Goal: Complete application form

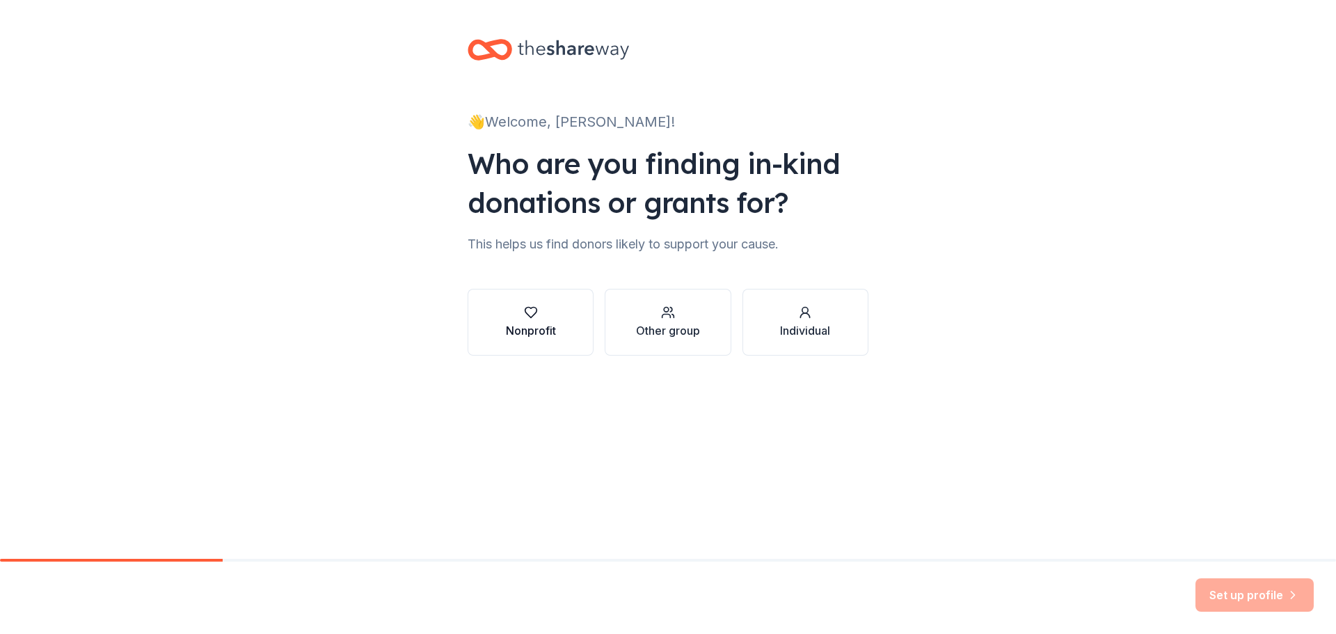
click at [529, 316] on icon "button" at bounding box center [530, 312] width 12 height 10
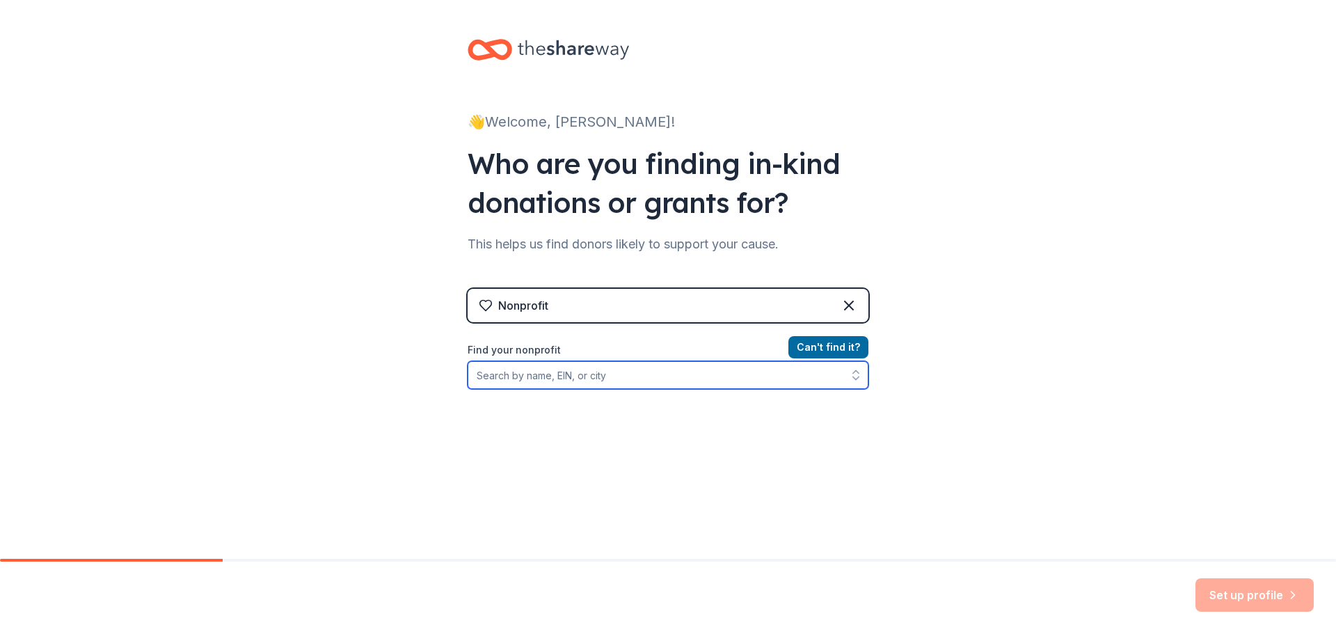
click at [577, 375] on input "Find your nonprofit" at bounding box center [667, 375] width 401 height 28
type input "renton art oasis"
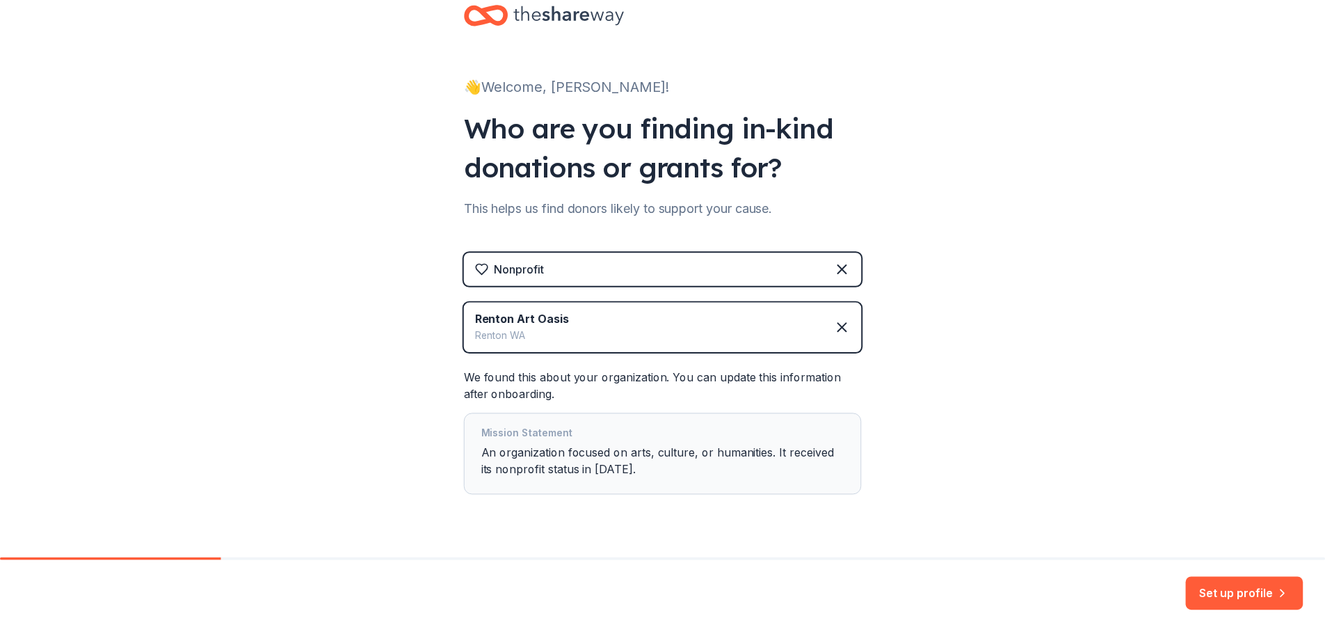
scroll to position [68, 0]
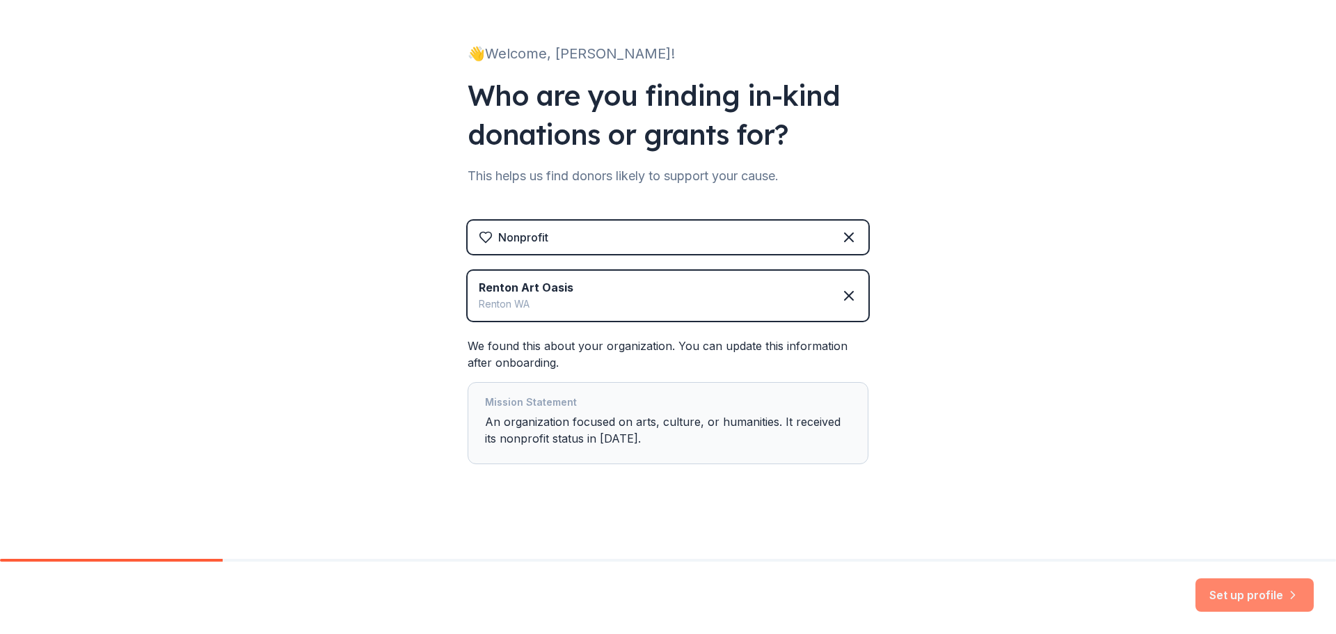
click at [1249, 588] on button "Set up profile" at bounding box center [1254, 594] width 118 height 33
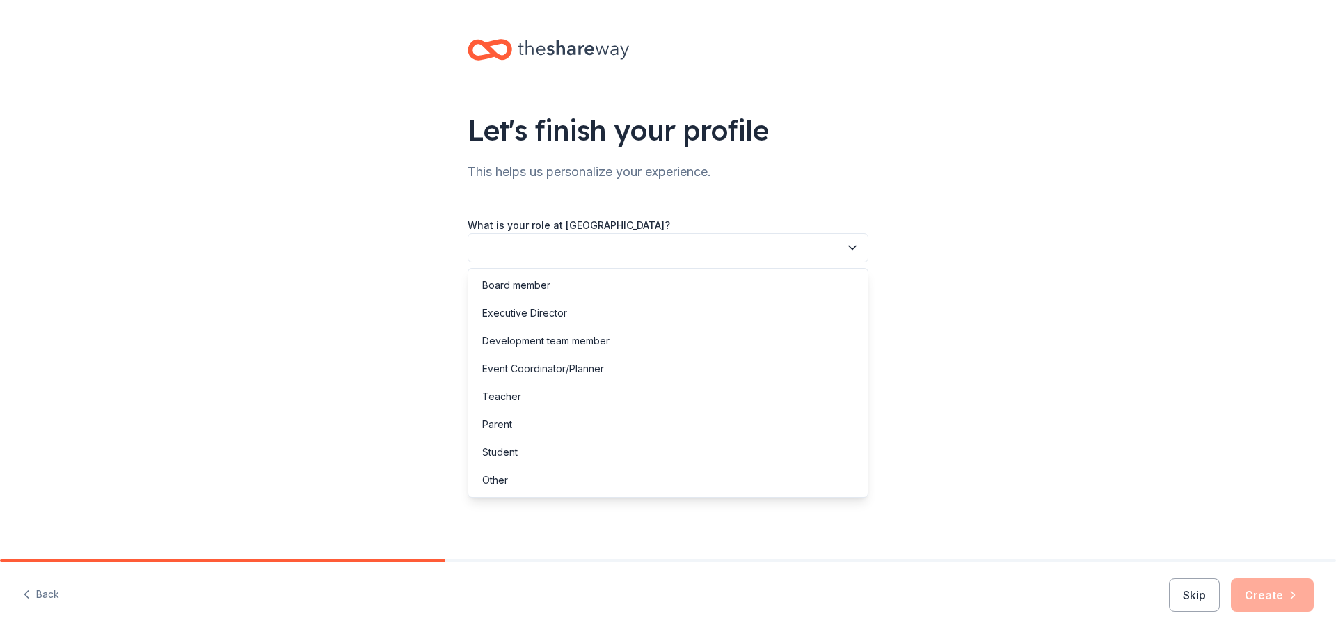
click at [744, 252] on button "button" at bounding box center [667, 247] width 401 height 29
click at [559, 289] on div "Board member" at bounding box center [668, 285] width 394 height 28
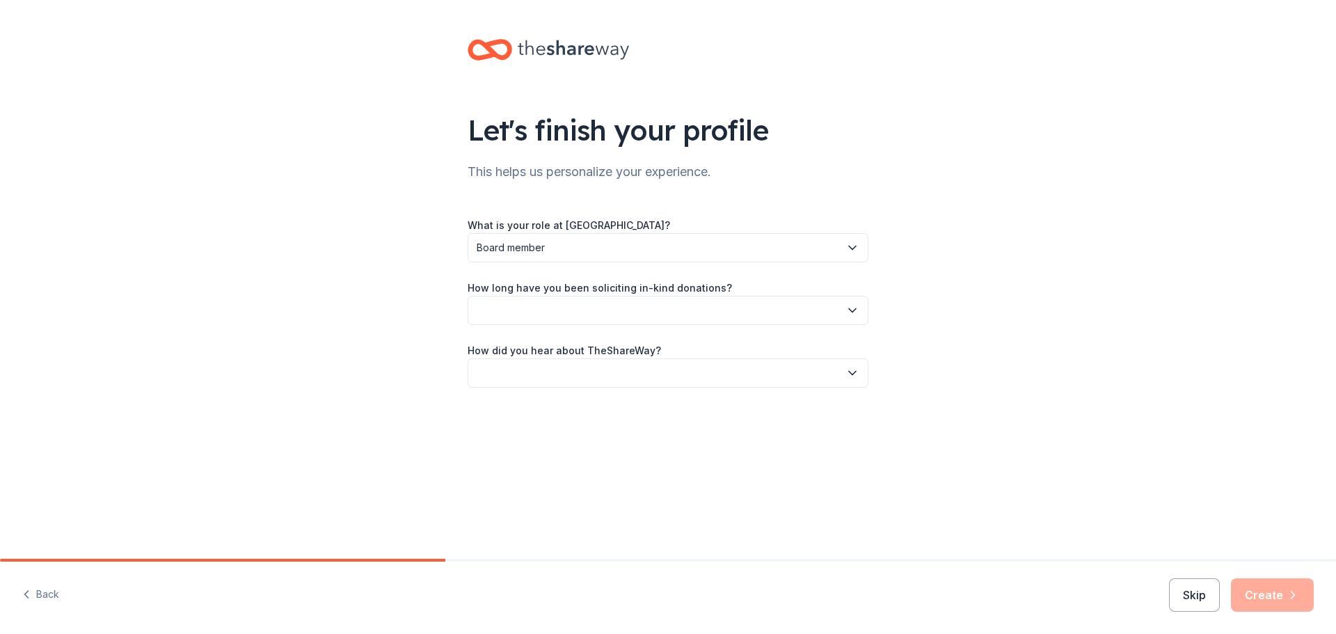
click at [561, 307] on button "button" at bounding box center [667, 310] width 401 height 29
click at [547, 343] on div "This is my first time!" at bounding box center [526, 347] width 88 height 17
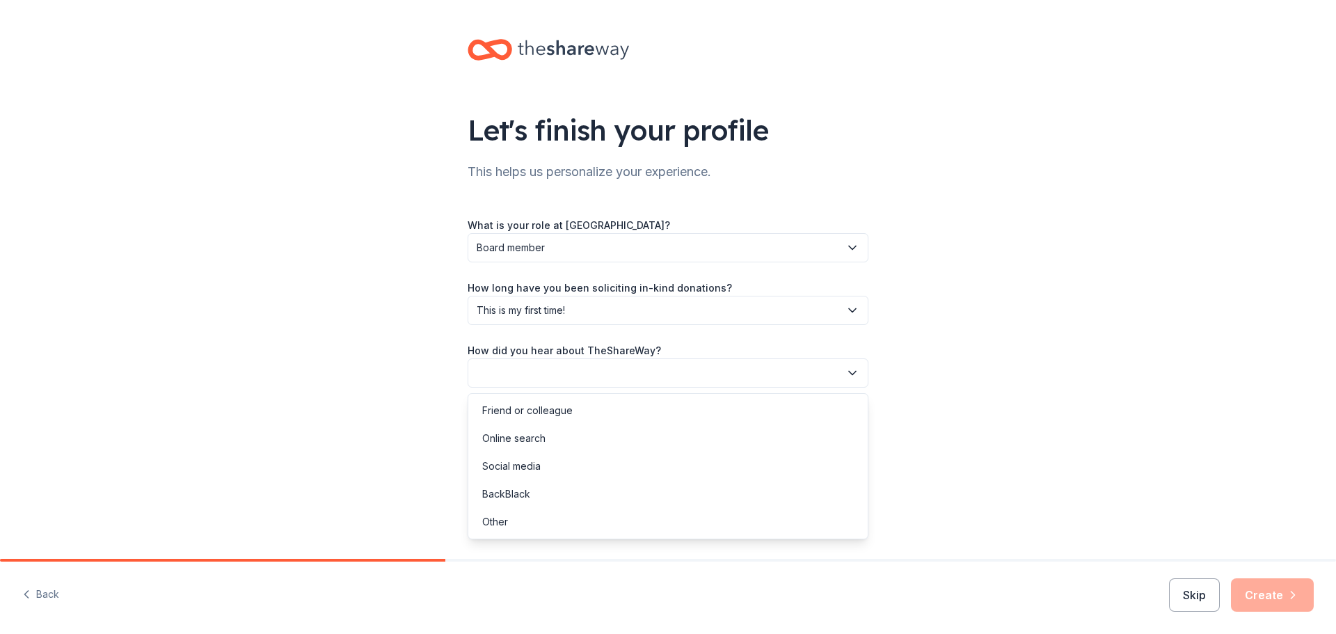
click at [617, 372] on button "button" at bounding box center [667, 372] width 401 height 29
click at [516, 438] on div "Online search" at bounding box center [513, 438] width 63 height 17
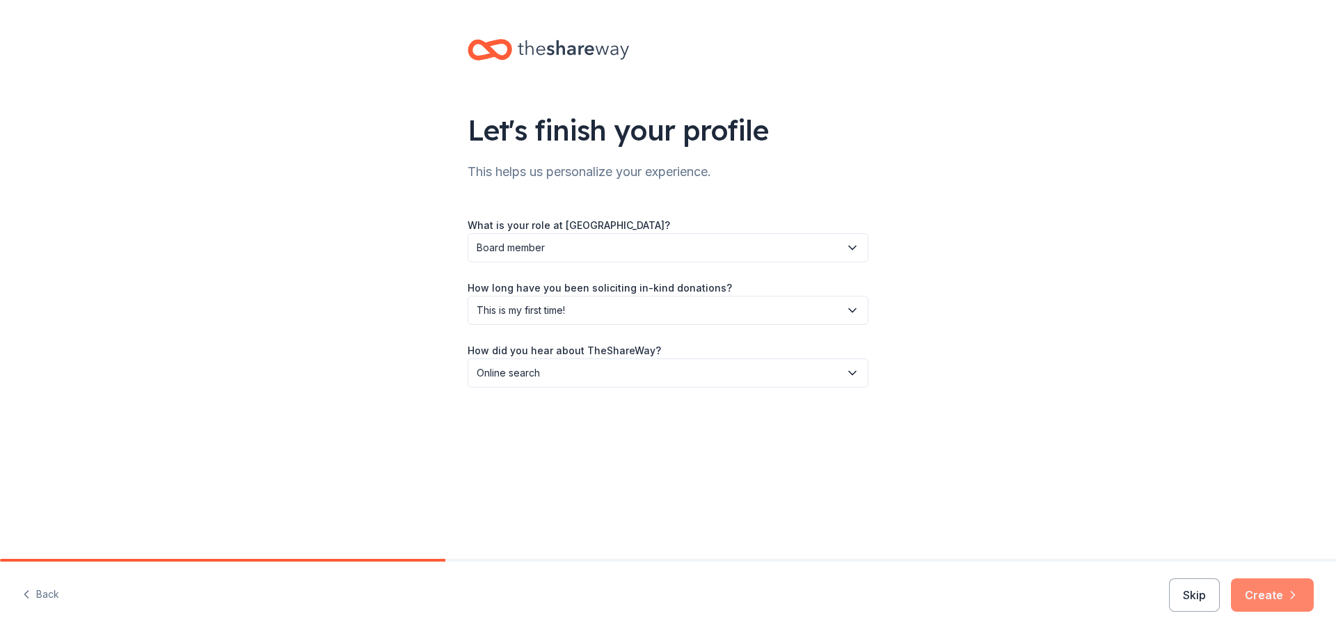
click at [1277, 595] on button "Create" at bounding box center [1272, 594] width 83 height 33
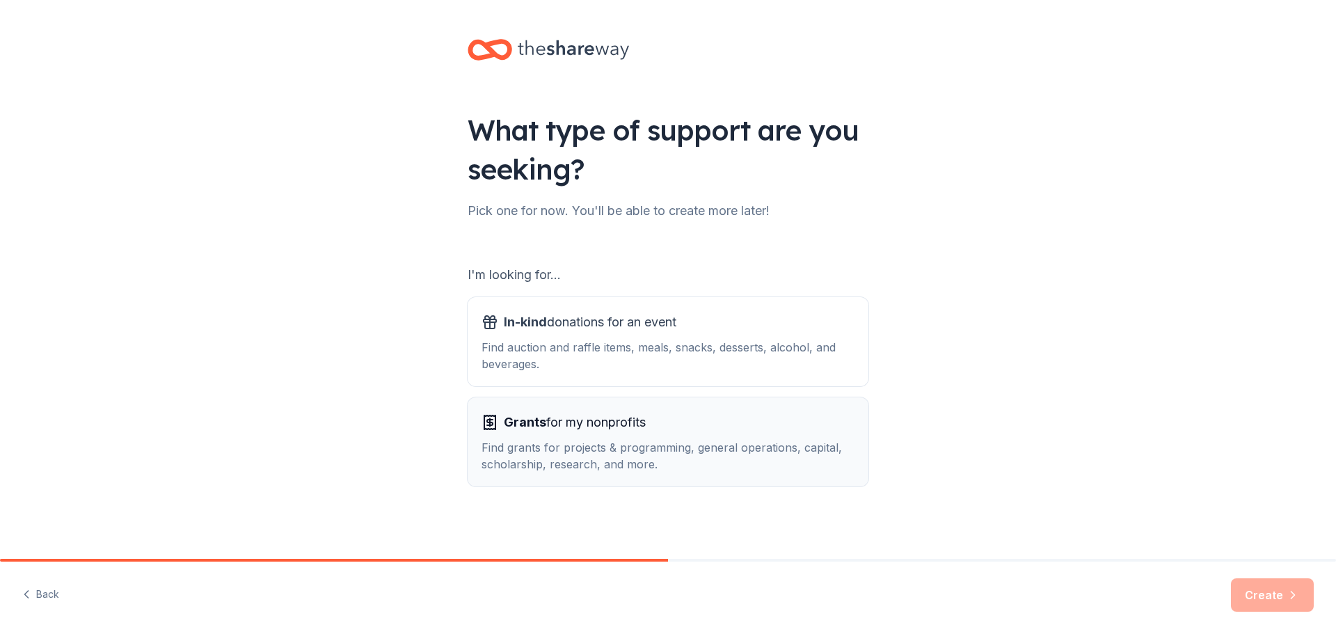
click at [580, 451] on div "Find grants for projects & programming, general operations, capital, scholarshi…" at bounding box center [667, 455] width 373 height 33
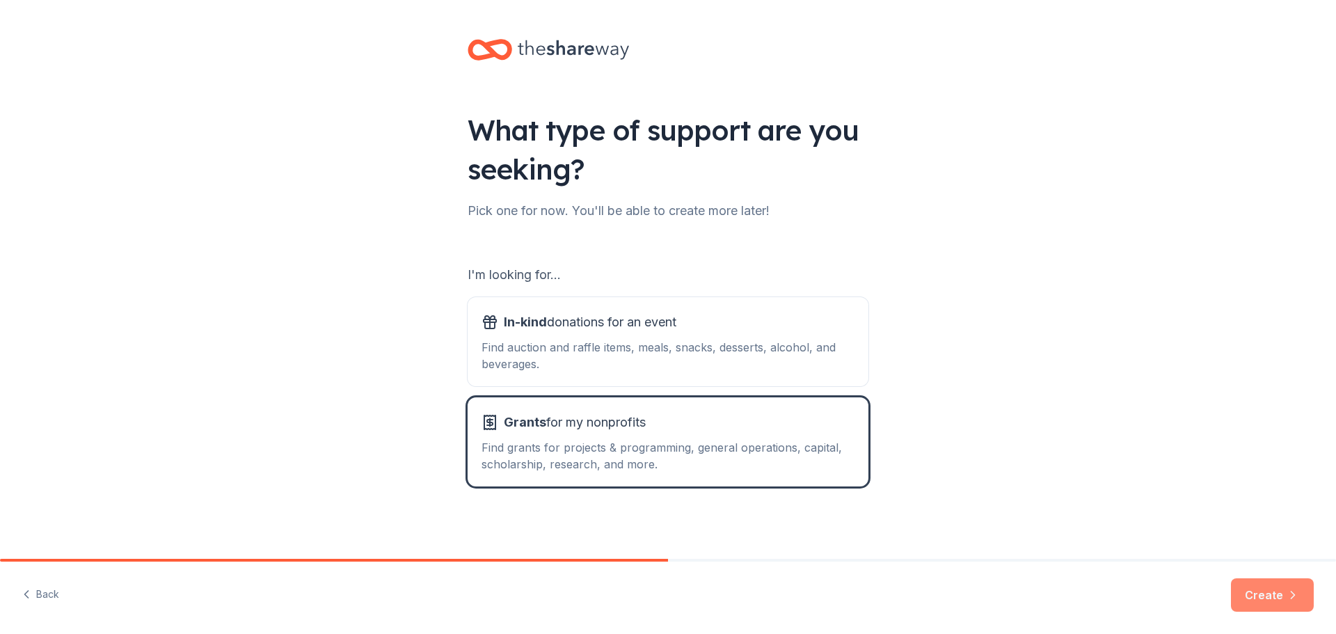
click at [1272, 601] on button "Create" at bounding box center [1272, 594] width 83 height 33
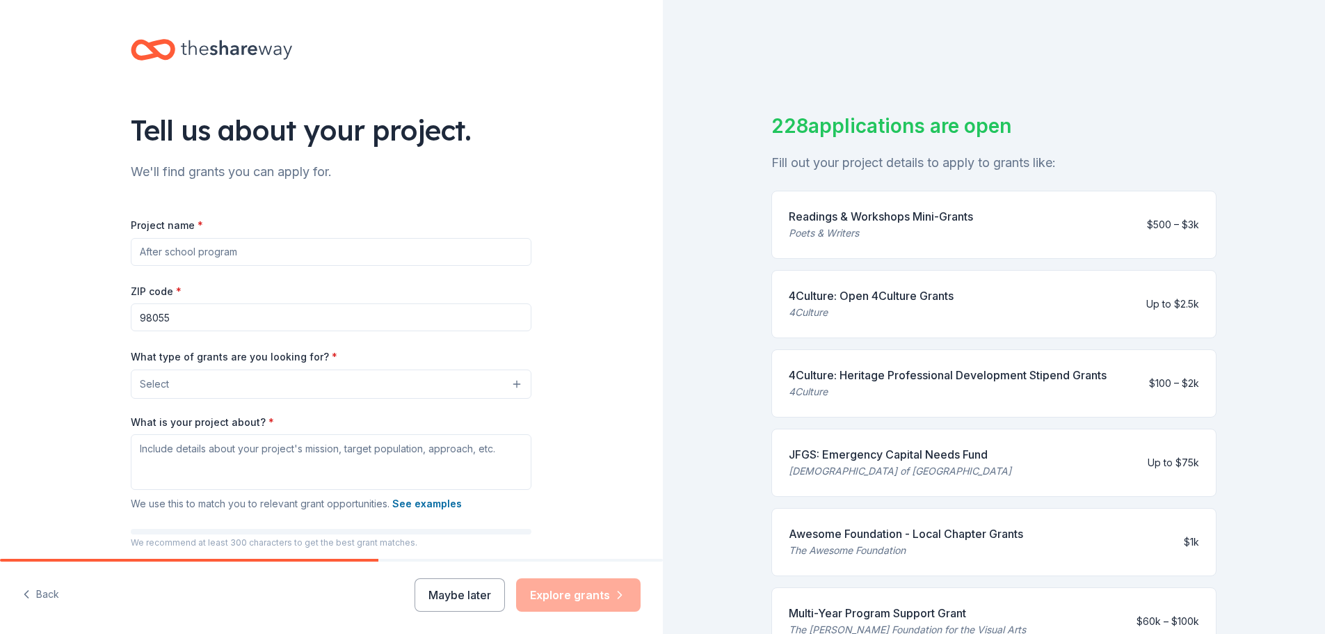
click at [271, 262] on input "Project name *" at bounding box center [331, 252] width 401 height 28
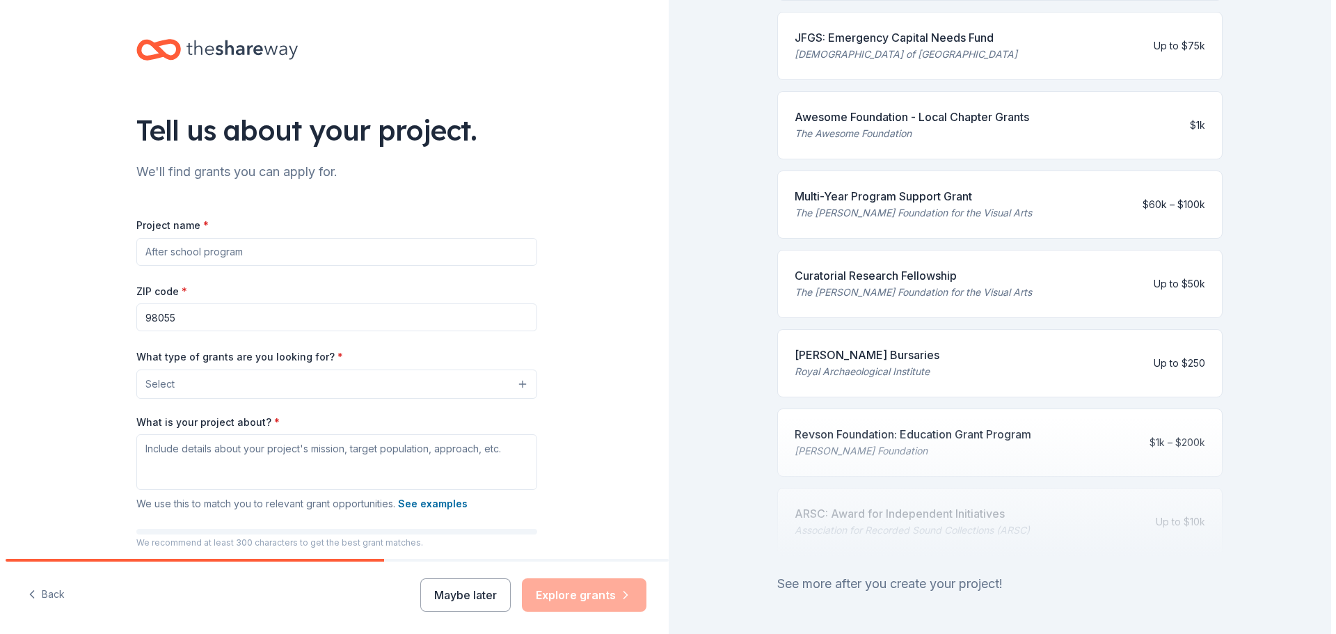
scroll to position [477, 0]
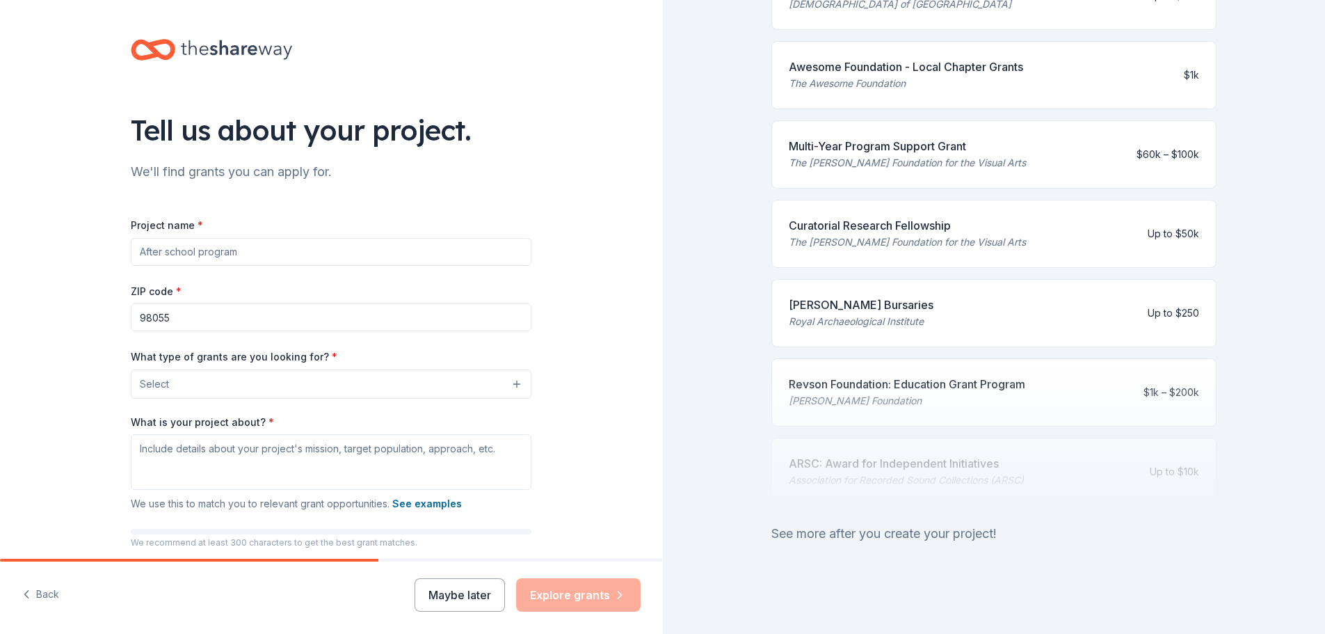
click at [212, 250] on input "Project name *" at bounding box center [331, 252] width 401 height 28
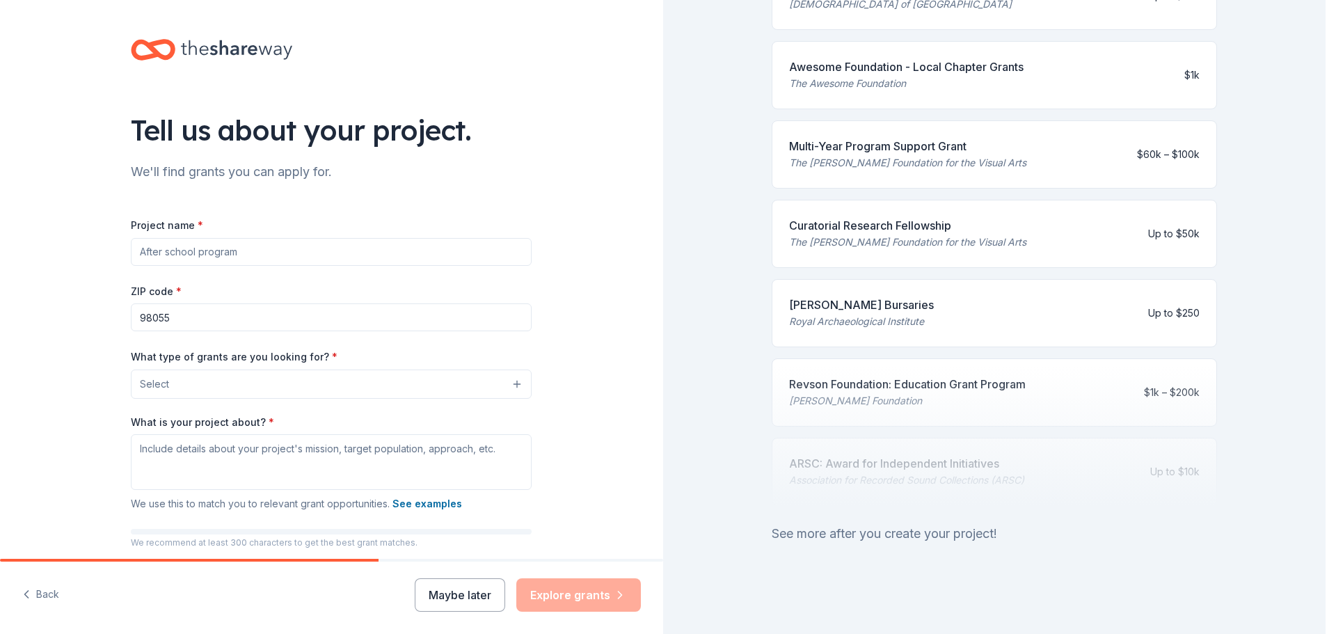
click at [380, 391] on button "Select" at bounding box center [331, 383] width 401 height 29
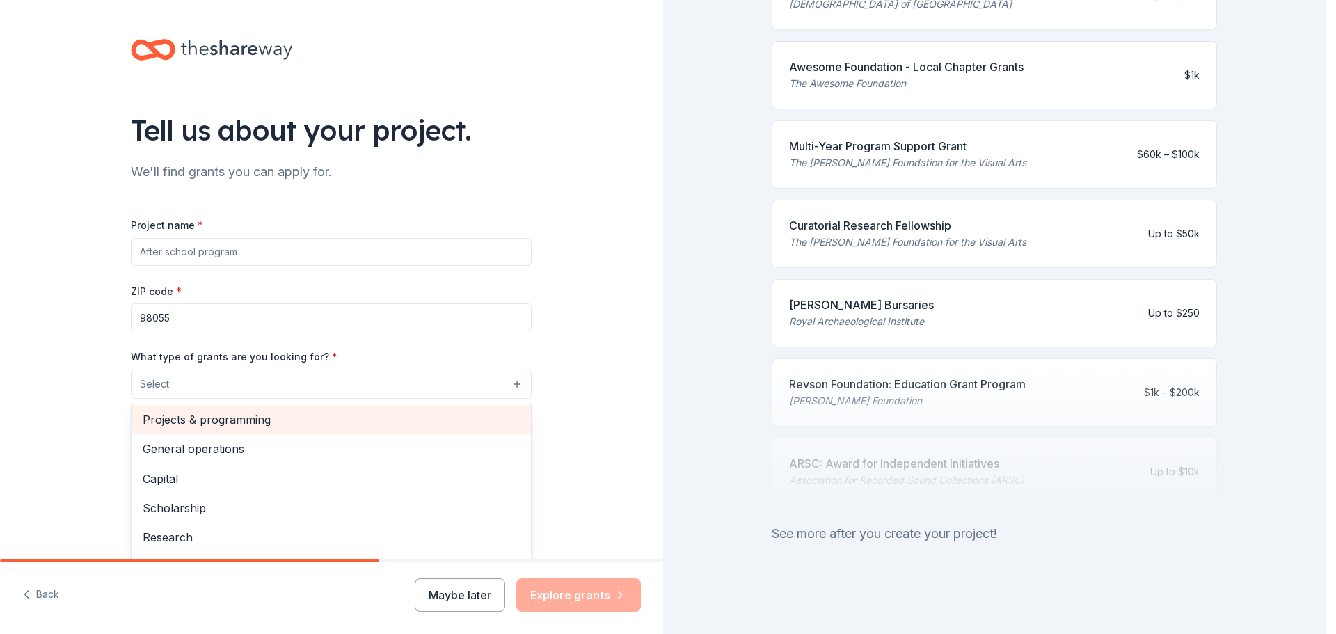
click at [221, 422] on span "Projects & programming" at bounding box center [331, 419] width 377 height 18
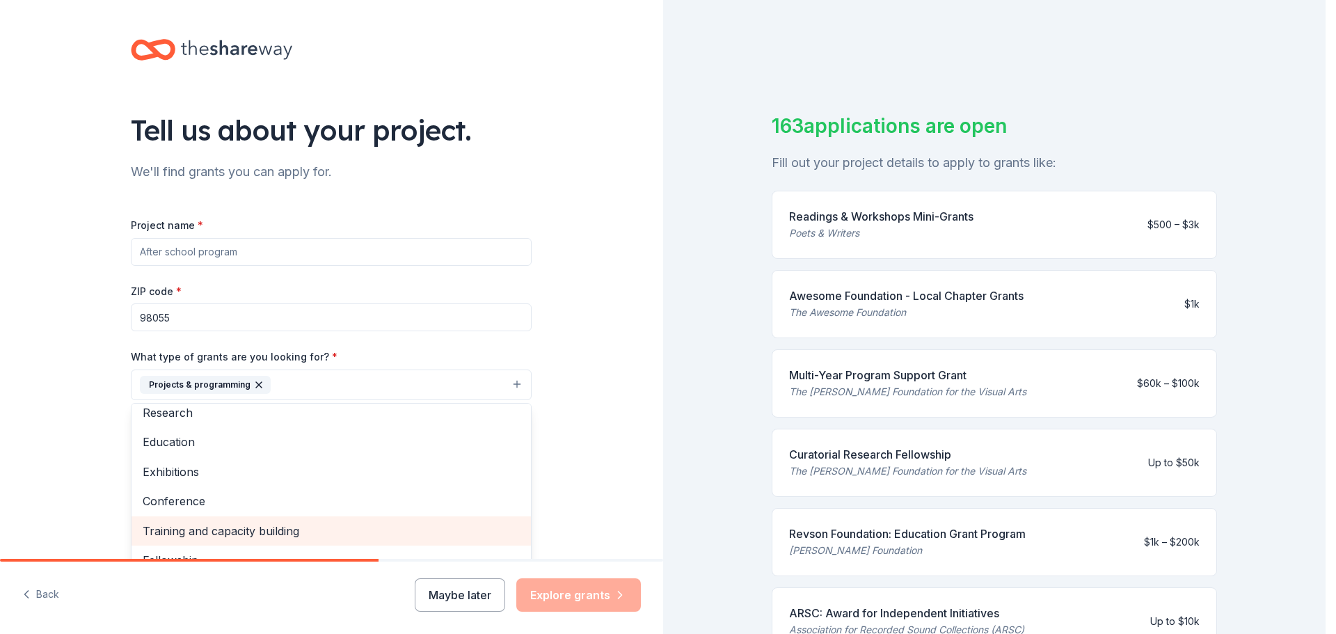
scroll to position [65, 0]
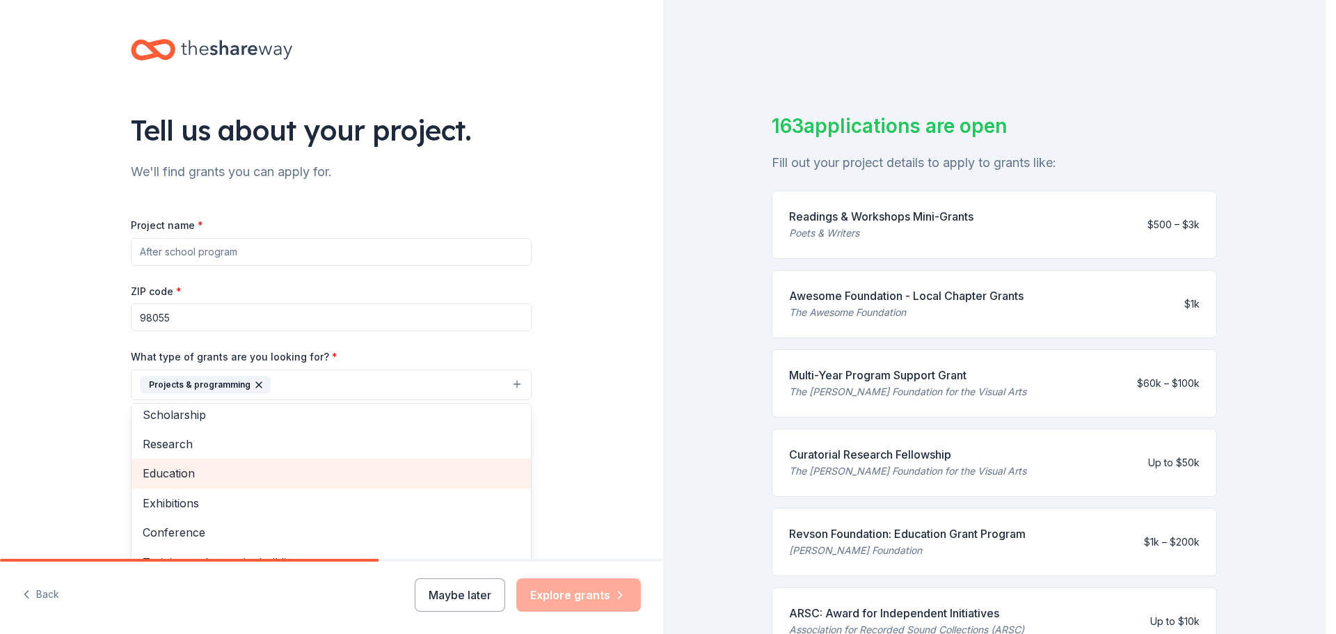
click at [166, 477] on span "Education" at bounding box center [331, 473] width 377 height 18
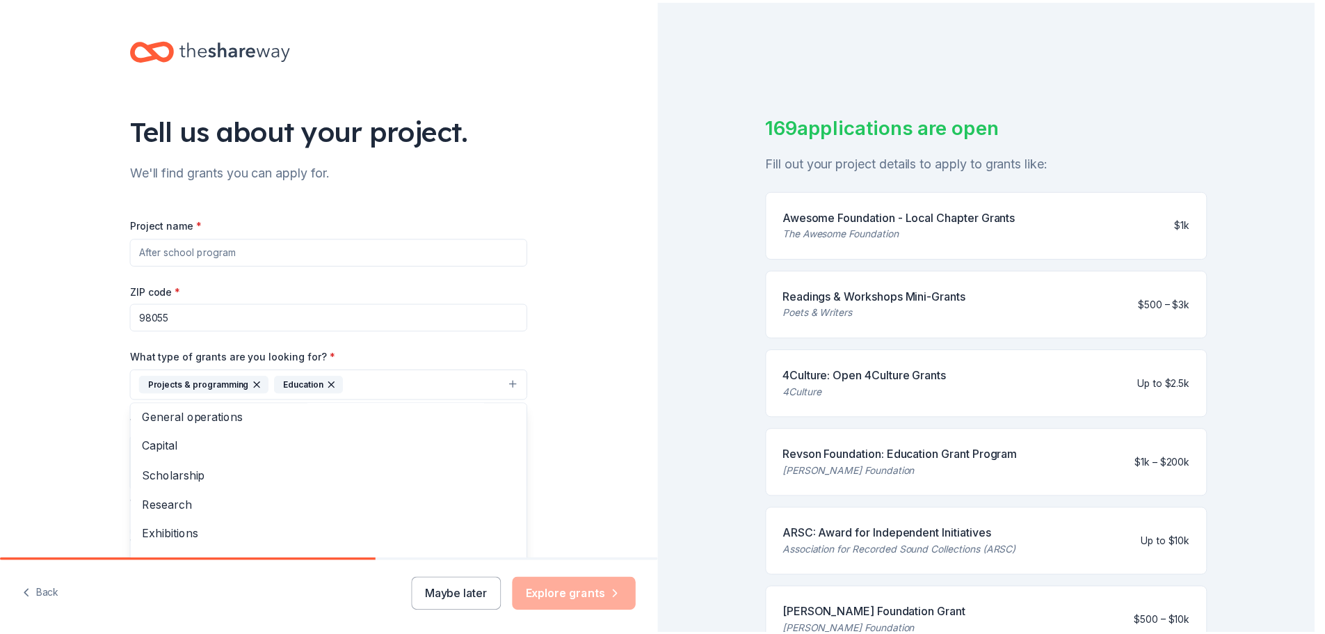
scroll to position [0, 0]
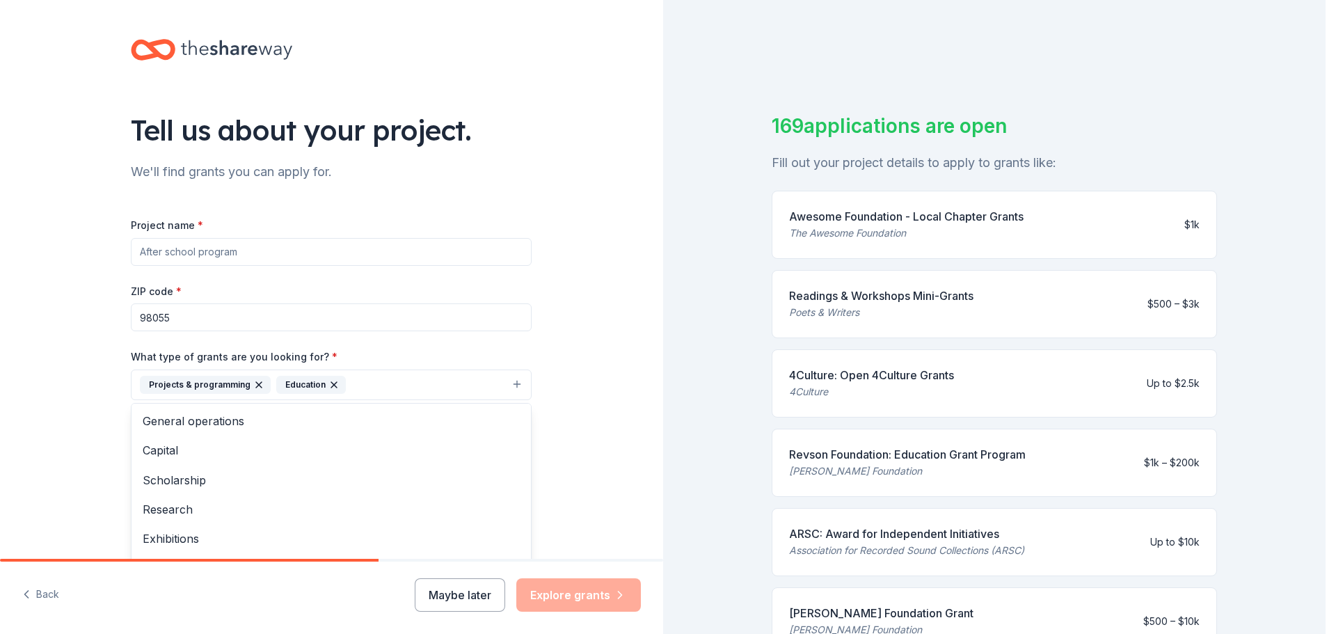
click at [277, 252] on div "Project name * ZIP code * 98055 What type of grants are you looking for? * Proj…" at bounding box center [331, 407] width 401 height 383
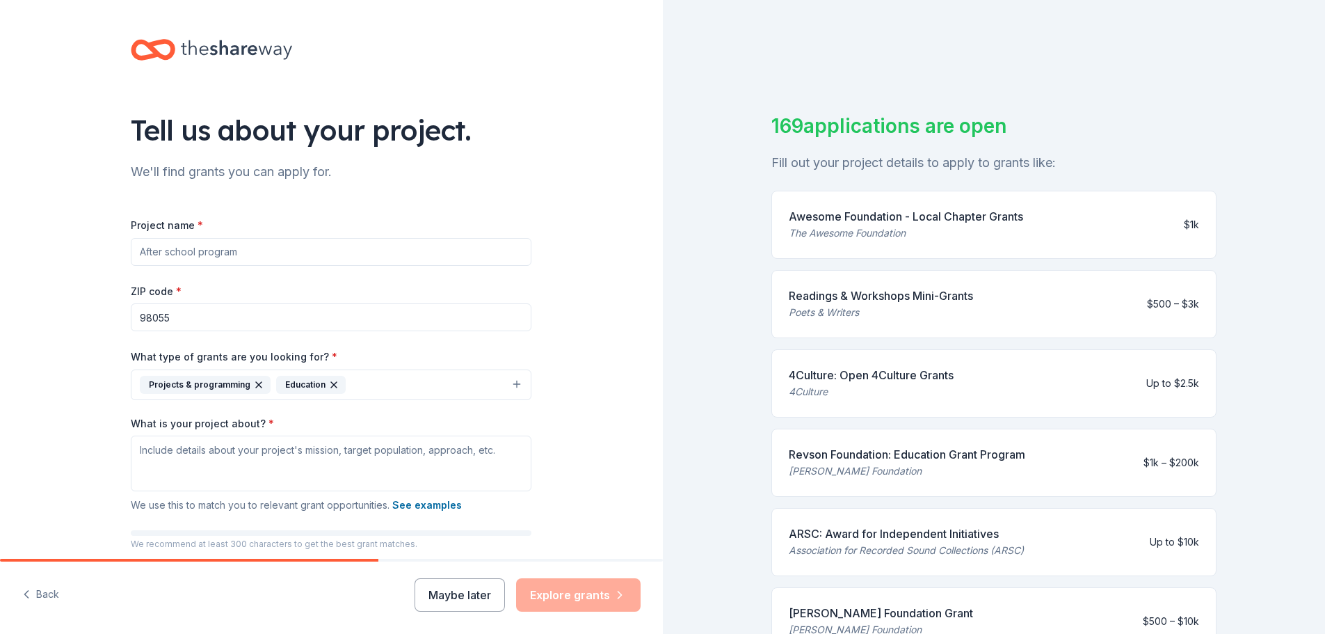
click at [214, 249] on input "Project name *" at bounding box center [331, 252] width 401 height 28
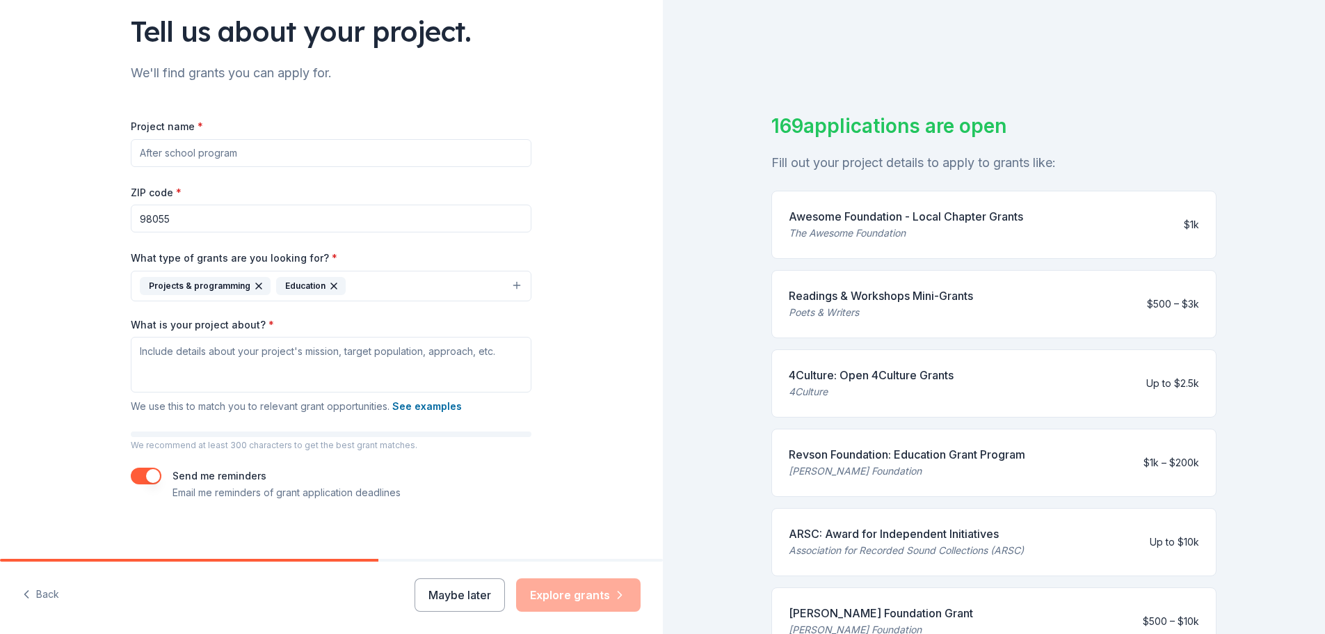
scroll to position [108, 0]
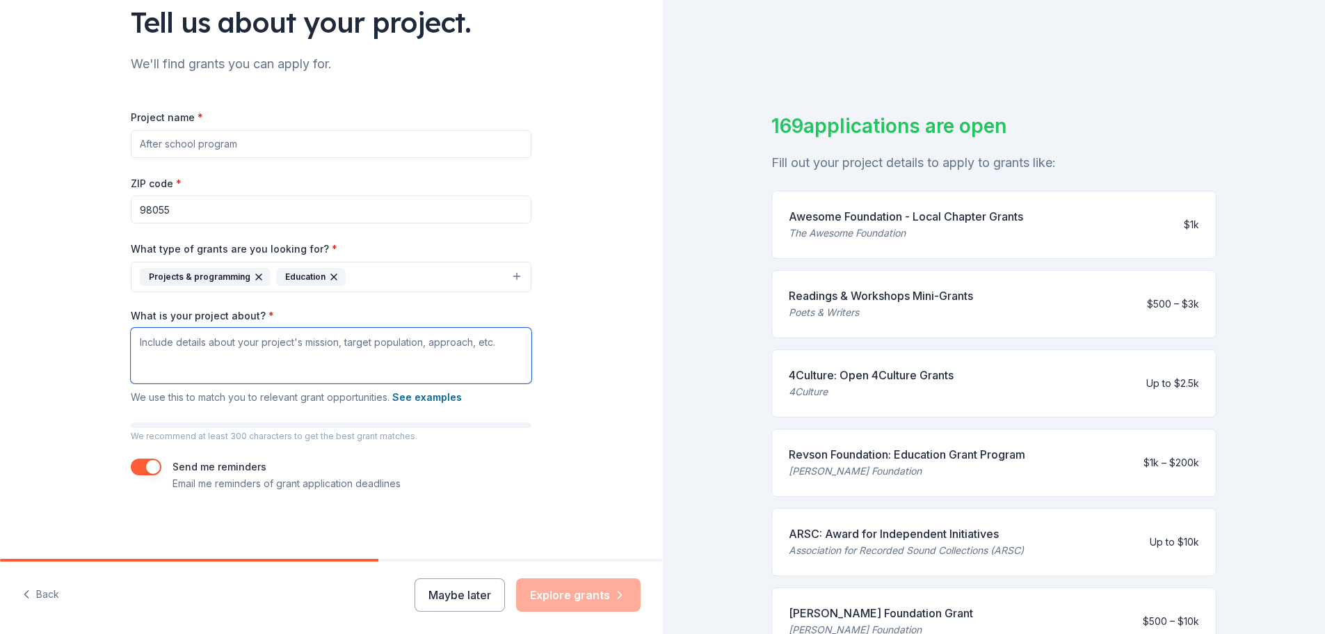
click at [305, 356] on textarea "What is your project about? *" at bounding box center [331, 356] width 401 height 56
click at [474, 595] on button "Maybe later" at bounding box center [460, 594] width 90 height 33
click at [471, 592] on button "Maybe later" at bounding box center [460, 594] width 90 height 33
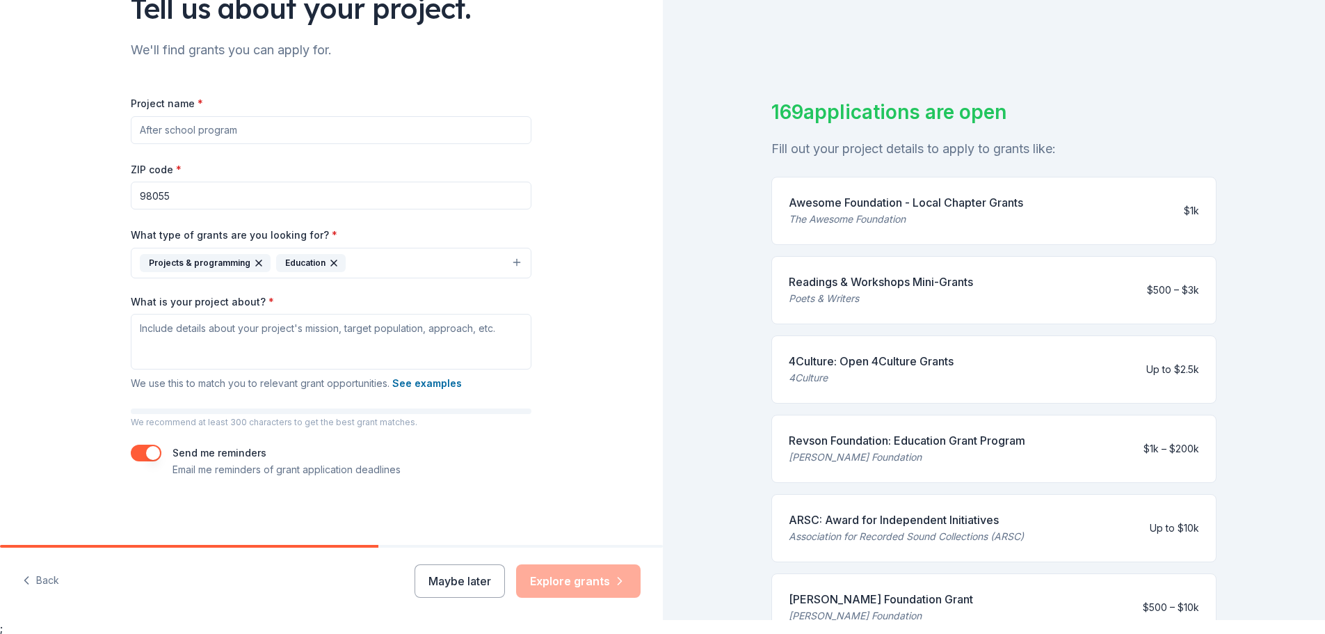
scroll to position [17, 0]
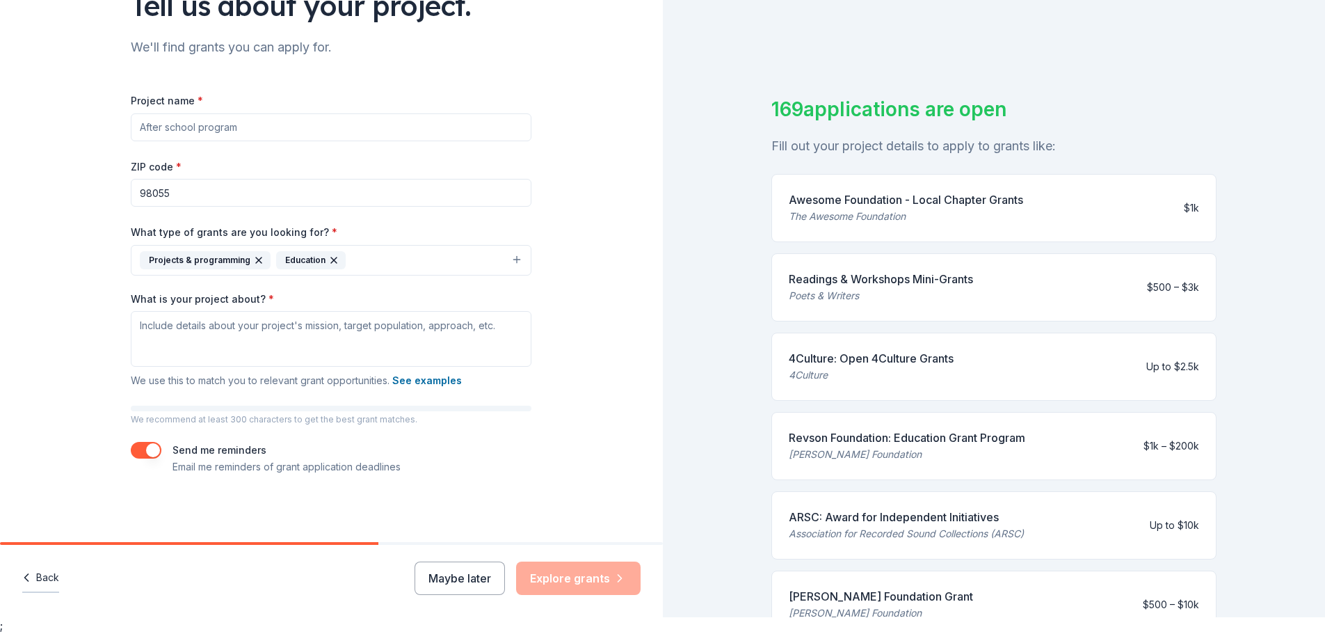
click at [36, 572] on button "Back" at bounding box center [40, 577] width 37 height 29
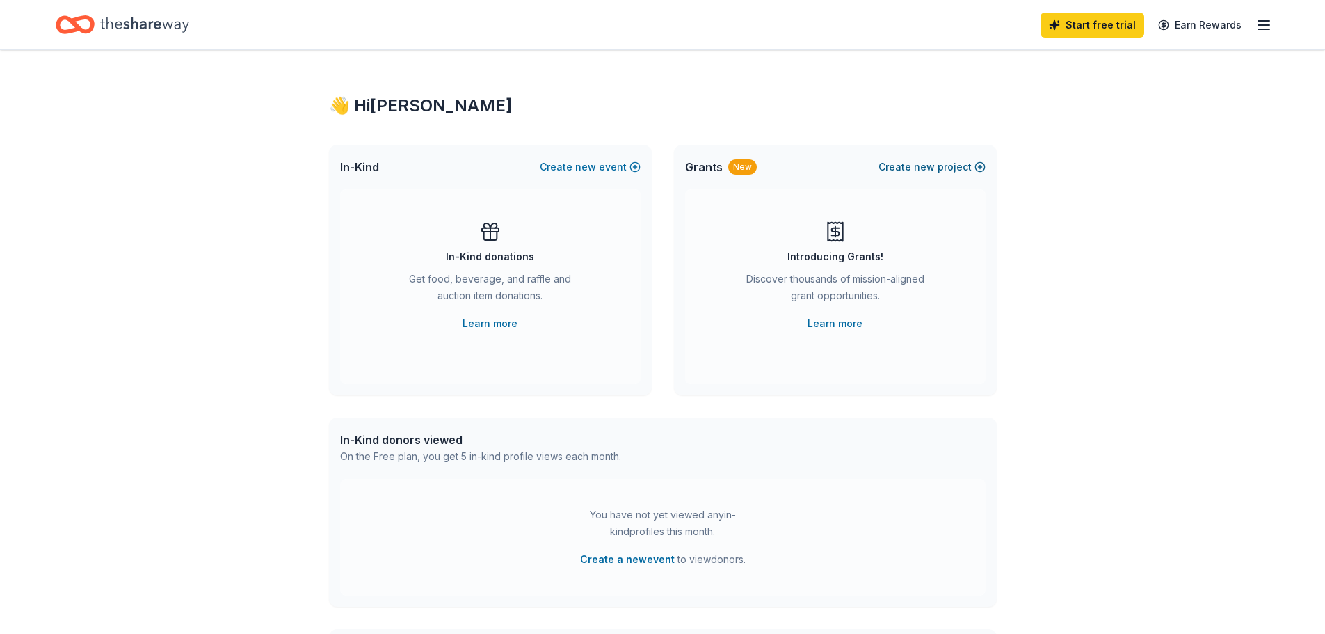
click at [945, 168] on button "Create new project" at bounding box center [932, 167] width 107 height 17
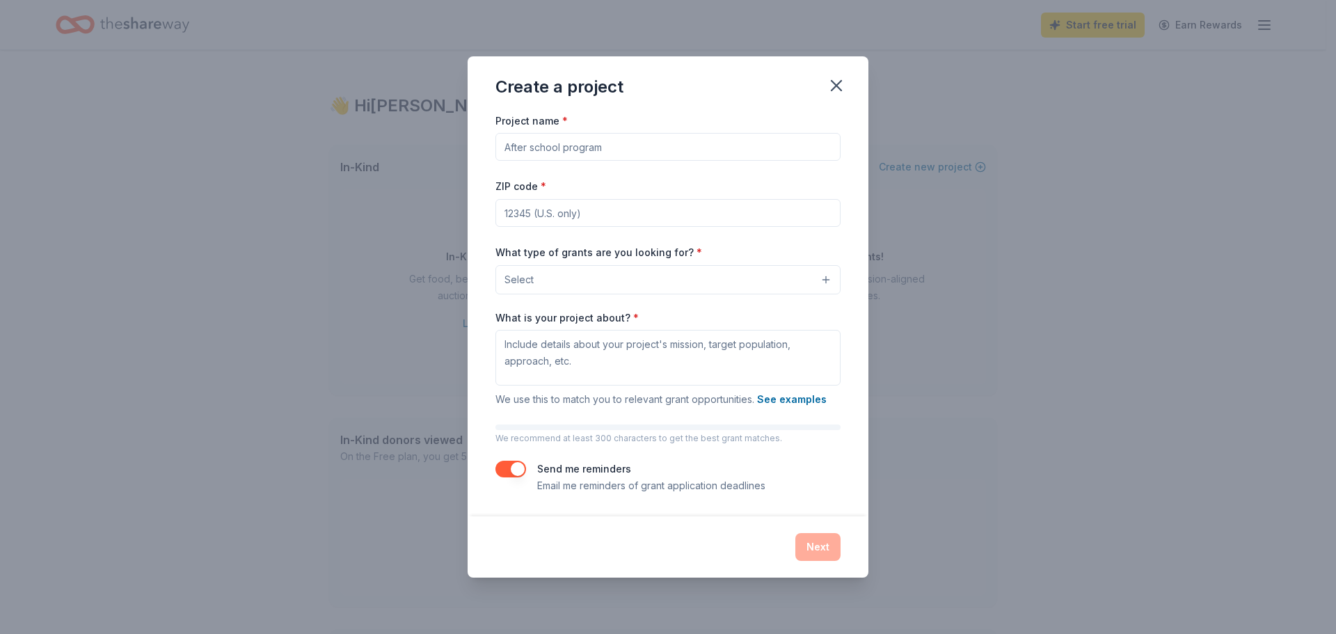
click at [587, 154] on input "Project name *" at bounding box center [667, 147] width 345 height 28
type input "Stained Glass Art workshop"
type input "98055"
click at [646, 280] on button "Select" at bounding box center [667, 279] width 345 height 29
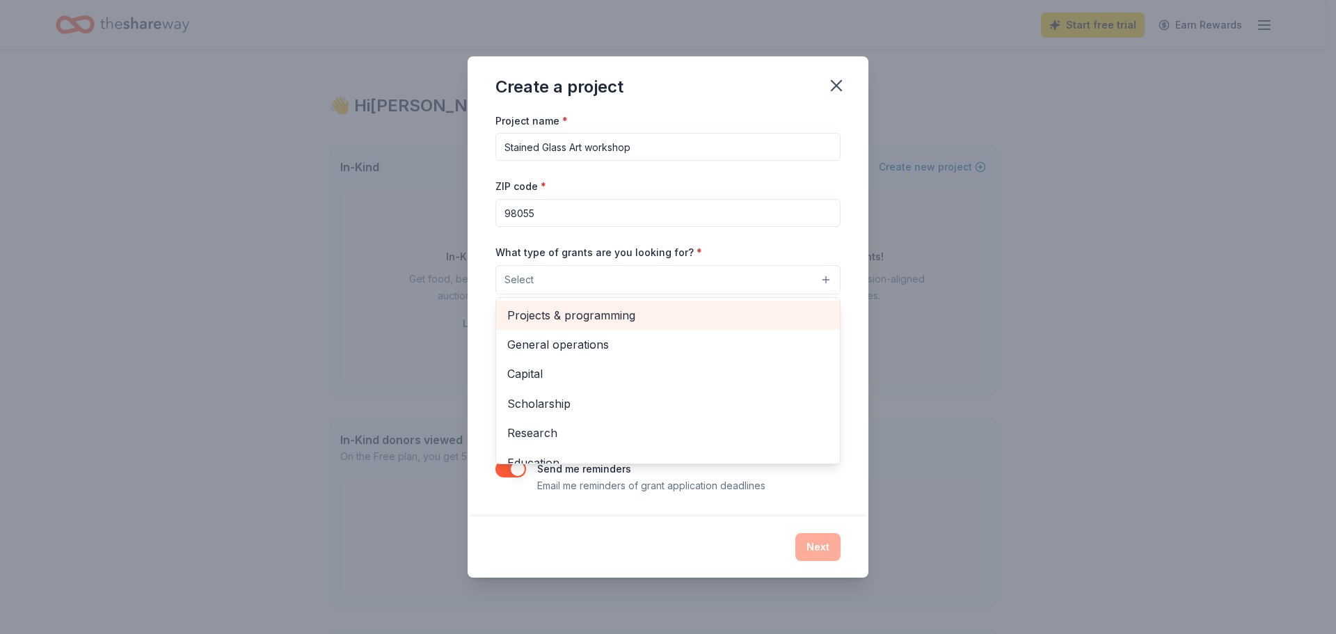
click at [580, 320] on span "Projects & programming" at bounding box center [667, 315] width 321 height 18
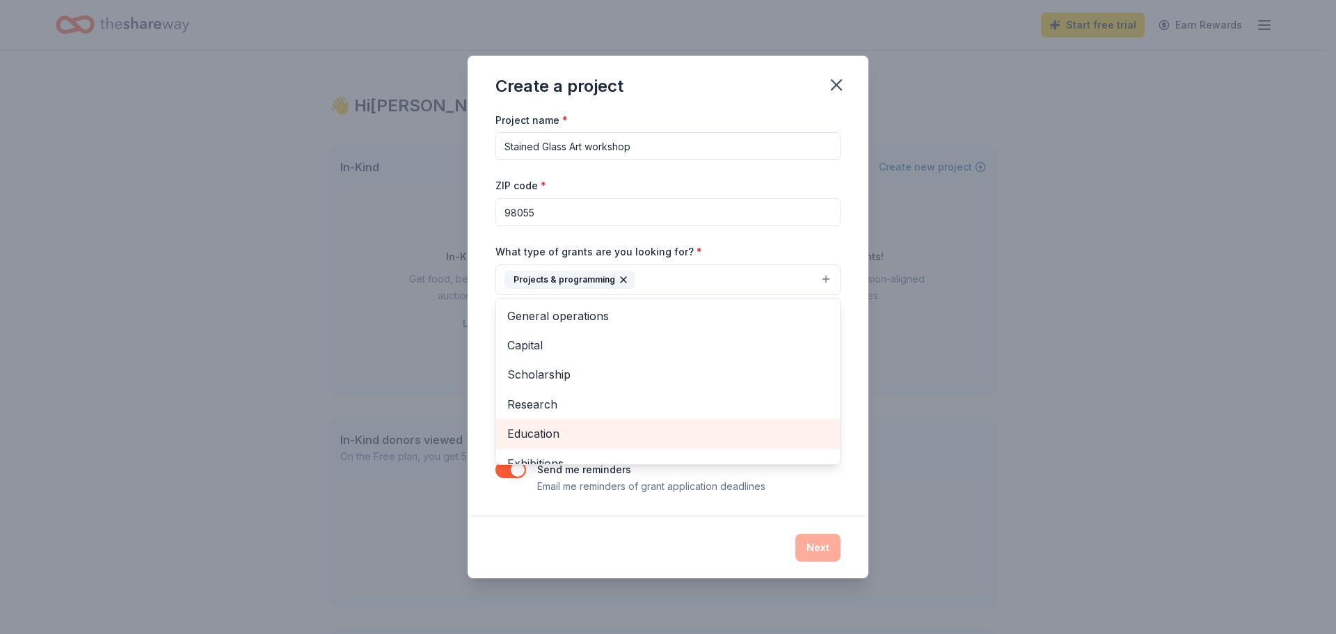
click at [552, 429] on span "Education" at bounding box center [667, 433] width 321 height 18
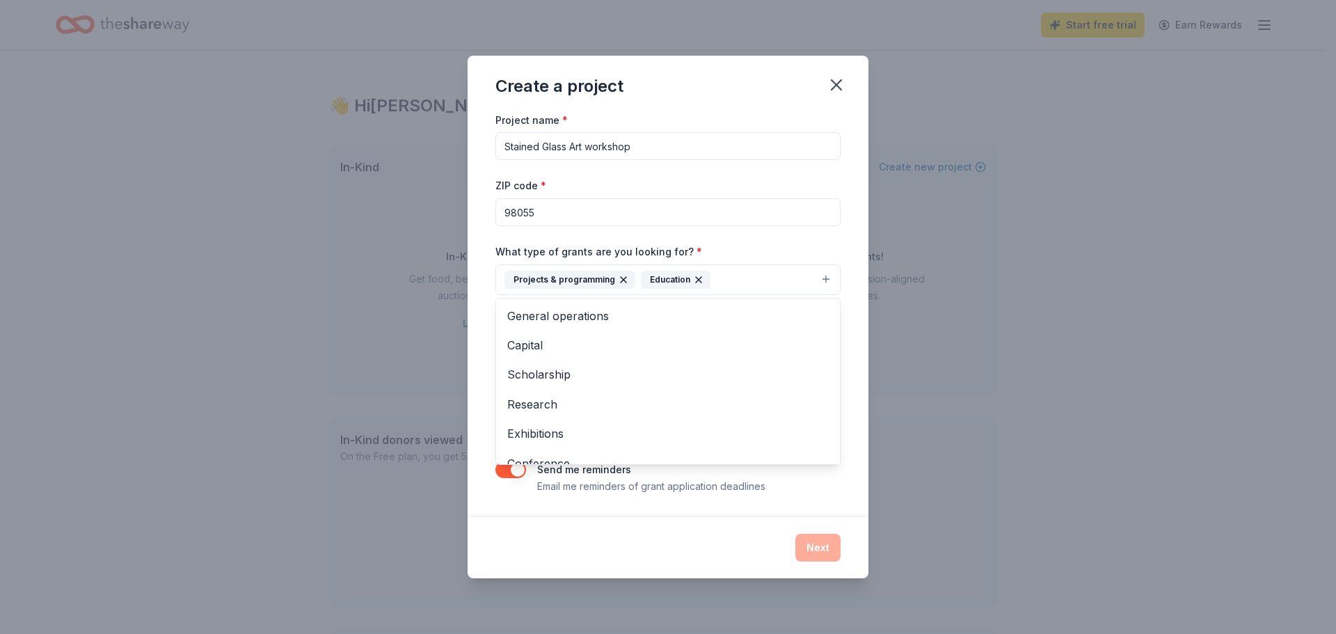
click at [856, 370] on div "Project name * Stained Glass Art workshop ZIP code * 98055 What type of grants …" at bounding box center [667, 314] width 401 height 406
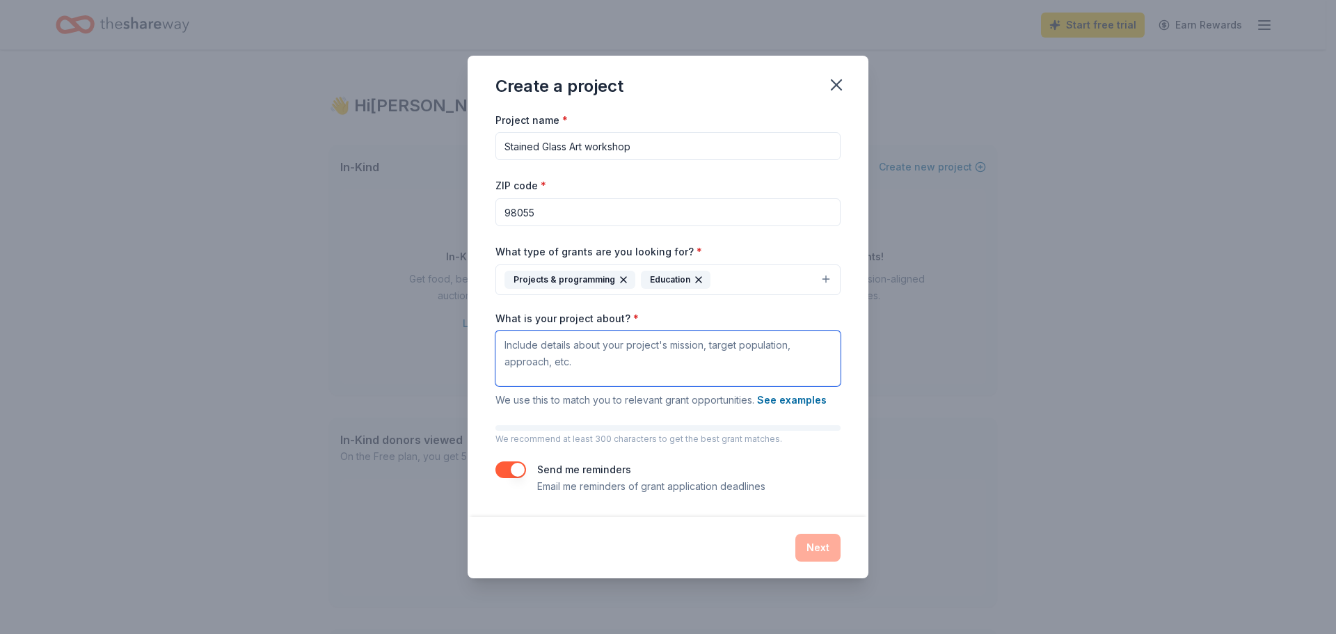
click at [588, 349] on textarea "What is your project about? *" at bounding box center [667, 358] width 345 height 56
click at [833, 87] on icon "button" at bounding box center [836, 85] width 10 height 10
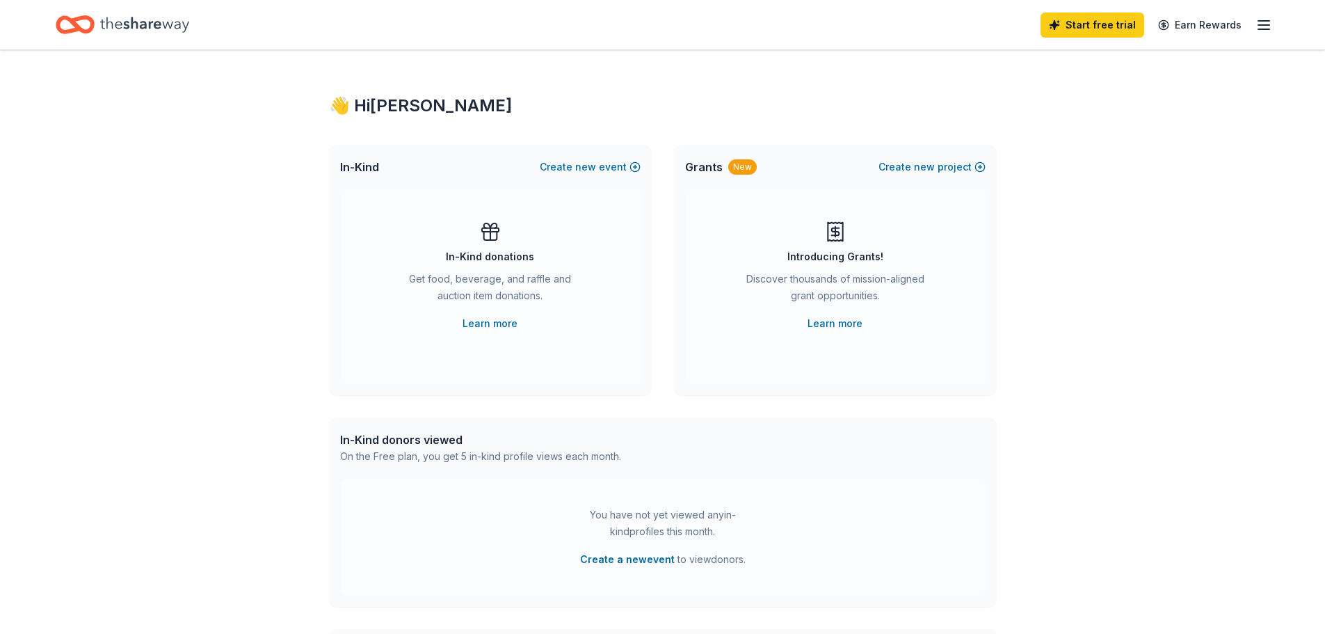
drag, startPoint x: 1260, startPoint y: 1, endPoint x: 994, endPoint y: 24, distance: 267.3
click at [994, 24] on div "Start free trial Earn Rewards" at bounding box center [663, 24] width 1214 height 33
